Goal: Task Accomplishment & Management: Manage account settings

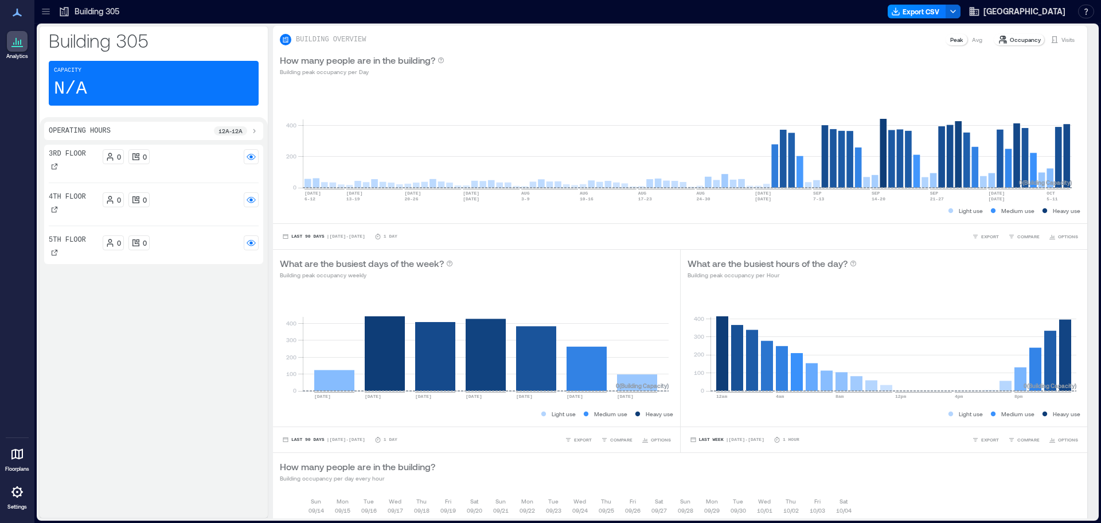
click at [20, 10] on icon at bounding box center [17, 13] width 14 height 14
click at [14, 40] on icon at bounding box center [17, 41] width 14 height 14
click at [17, 49] on div at bounding box center [17, 41] width 21 height 21
click at [12, 11] on icon at bounding box center [17, 13] width 14 height 14
click at [20, 497] on icon at bounding box center [17, 492] width 14 height 14
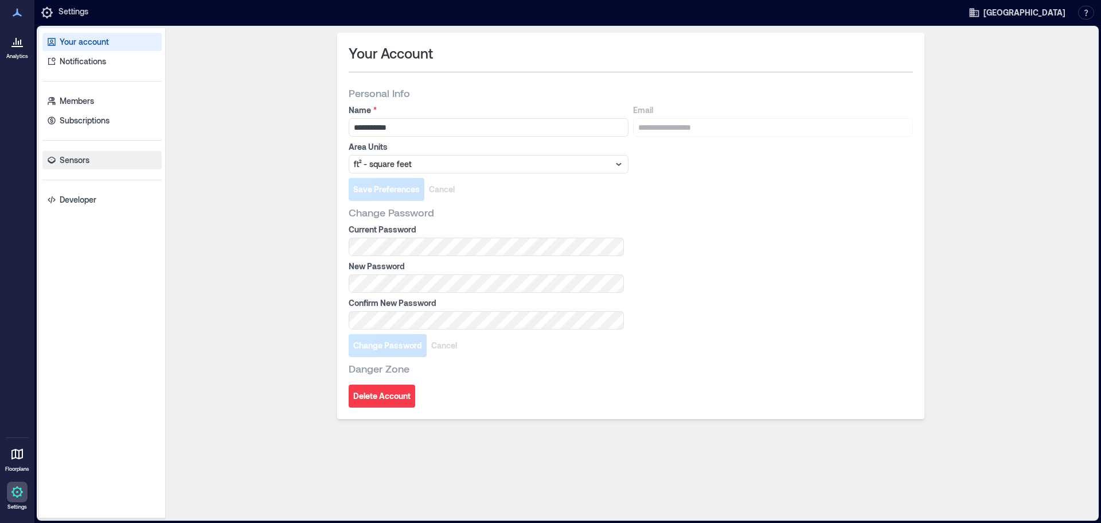
click at [65, 160] on p "Sensors" at bounding box center [75, 159] width 30 height 11
